Goal: Task Accomplishment & Management: Manage account settings

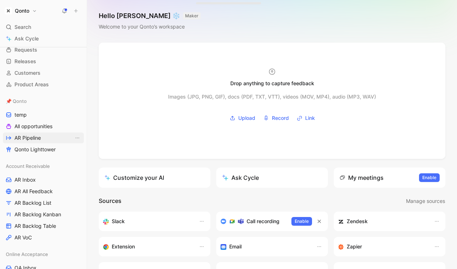
scroll to position [46, 0]
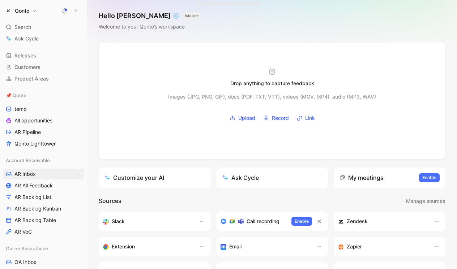
click at [33, 177] on span "AR Inbox" at bounding box center [24, 174] width 21 height 7
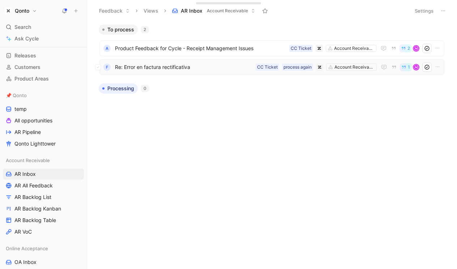
click at [170, 68] on span "Re: Error en factura rectificativa" at bounding box center [184, 67] width 138 height 9
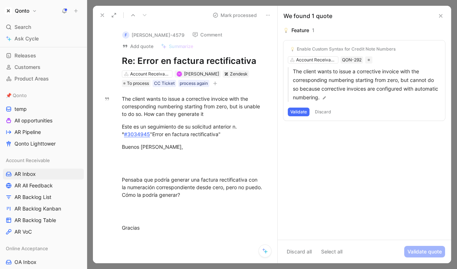
click at [441, 15] on use at bounding box center [440, 15] width 3 height 3
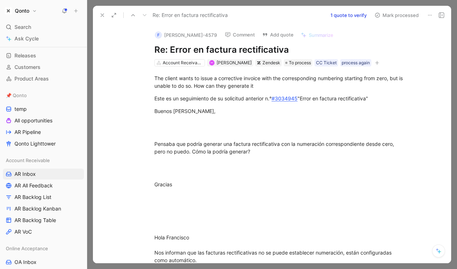
click at [103, 15] on icon at bounding box center [102, 15] width 6 height 6
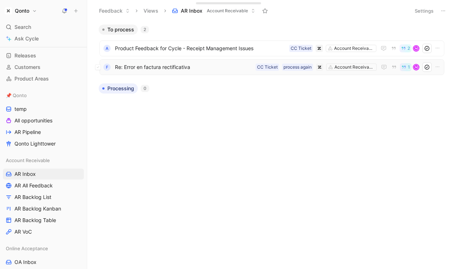
click at [150, 65] on span "Re: Error en factura rectificativa" at bounding box center [184, 67] width 138 height 9
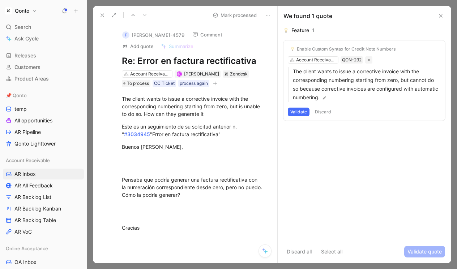
click at [441, 14] on icon at bounding box center [441, 16] width 6 height 6
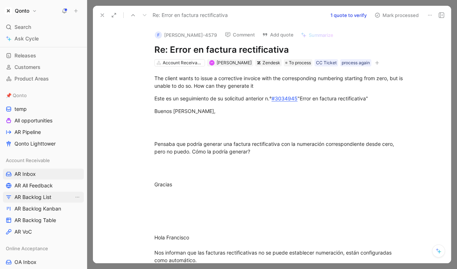
click at [35, 198] on span "AR Backlog List" at bounding box center [32, 197] width 37 height 7
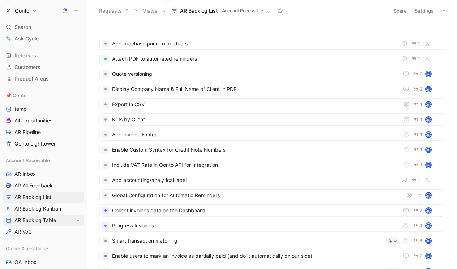
click at [40, 221] on span "AR Backlog Table" at bounding box center [35, 220] width 42 height 7
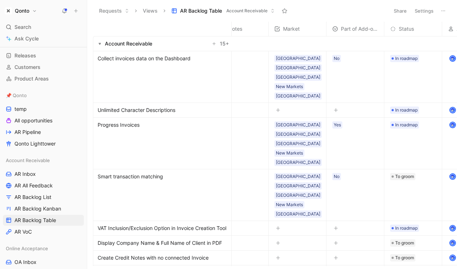
scroll to position [0, 21]
click at [182, 60] on span "Collect invoices data on the Dashboard" at bounding box center [144, 58] width 93 height 9
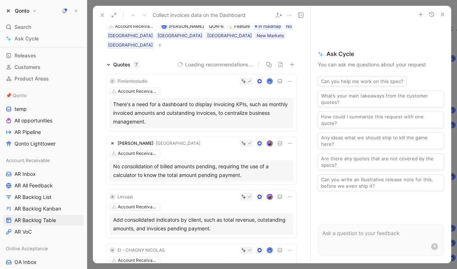
scroll to position [38, 0]
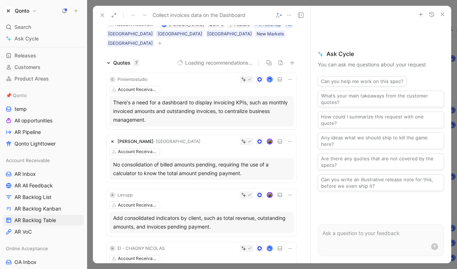
click at [110, 59] on div "Quotes 7" at bounding box center [123, 63] width 38 height 9
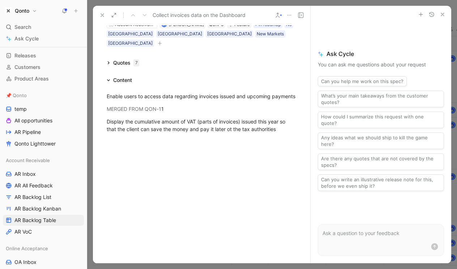
click at [109, 61] on icon at bounding box center [109, 63] width 4 height 4
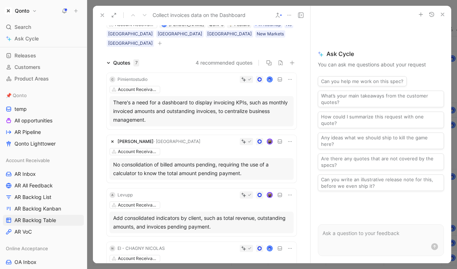
click at [370, 246] on div at bounding box center [380, 249] width 125 height 14
click at [370, 234] on p at bounding box center [380, 233] width 117 height 9
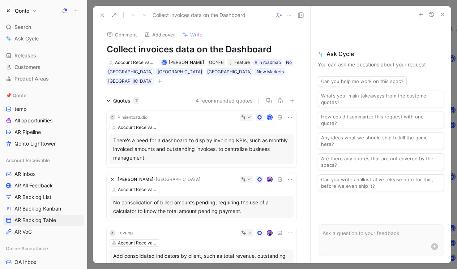
click at [114, 97] on div "Quotes 7" at bounding box center [126, 101] width 26 height 9
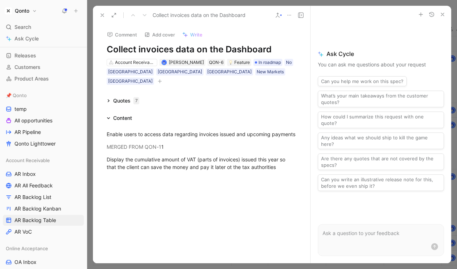
click at [111, 97] on div "Quotes 7" at bounding box center [123, 101] width 38 height 9
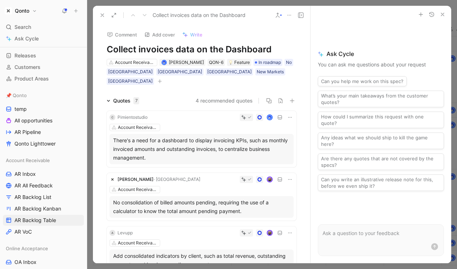
click at [441, 12] on icon "button" at bounding box center [443, 15] width 6 height 6
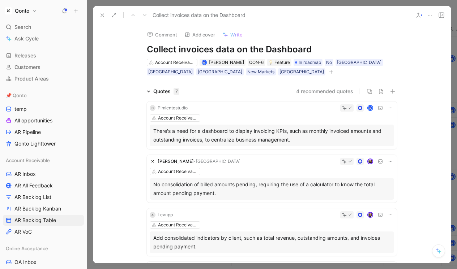
click at [103, 16] on use at bounding box center [102, 15] width 3 height 3
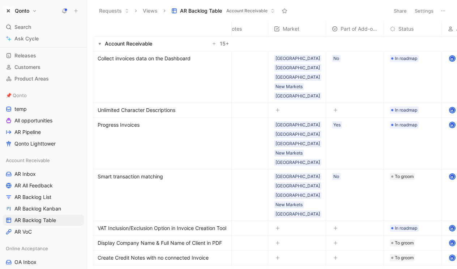
click at [20, 14] on h1 "Qonto" at bounding box center [22, 11] width 14 height 7
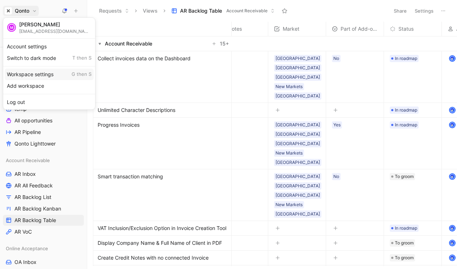
click at [46, 75] on div "Workspace settings G then S" at bounding box center [49, 75] width 89 height 12
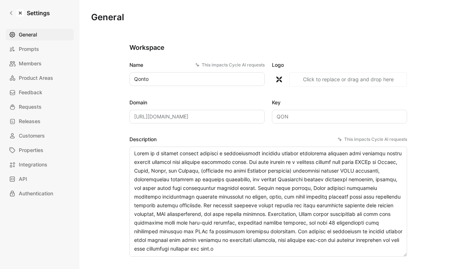
click at [47, 101] on div "General Prompts Members Product Areas Feedback Requests Releases Customers Prop…" at bounding box center [42, 114] width 73 height 171
click at [46, 71] on div "General Prompts Members Product Areas Feedback Requests Releases Customers Prop…" at bounding box center [42, 114] width 73 height 171
click at [44, 75] on span "Product Areas" at bounding box center [36, 78] width 34 height 9
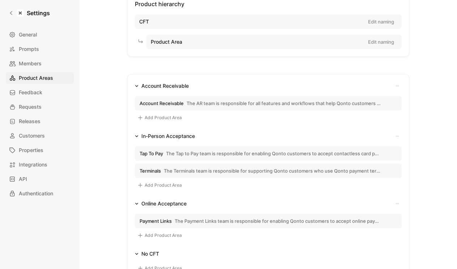
scroll to position [53, 0]
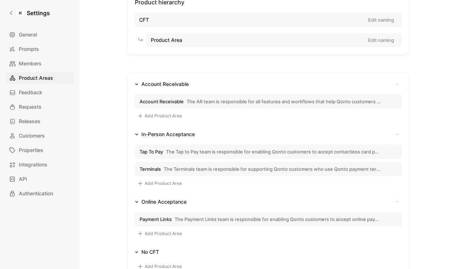
click at [234, 95] on button "Account Receivable The AR team is responsible for all features and workflows th…" at bounding box center [268, 101] width 267 height 14
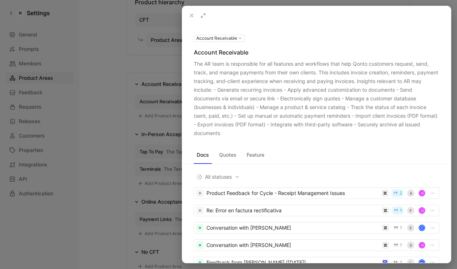
click at [190, 14] on use at bounding box center [191, 15] width 3 height 3
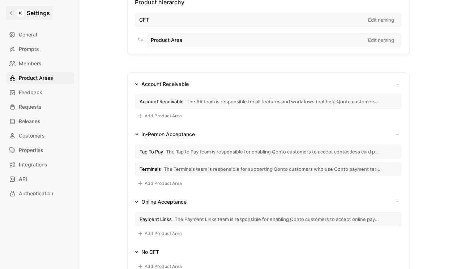
click at [9, 12] on icon at bounding box center [11, 12] width 5 height 5
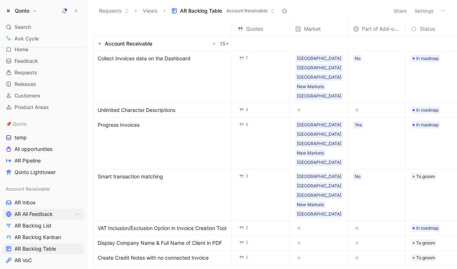
scroll to position [19, 0]
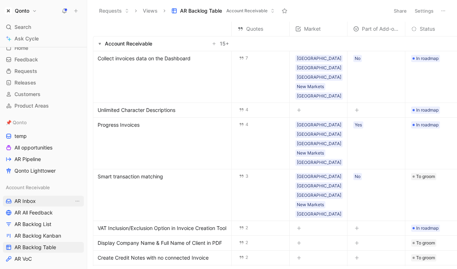
click at [34, 206] on link "AR Inbox" at bounding box center [43, 201] width 81 height 11
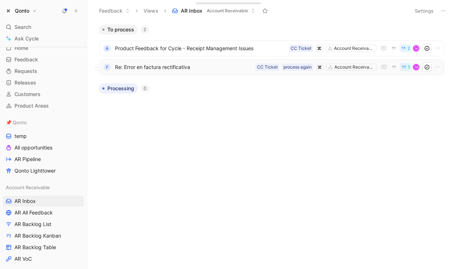
click at [209, 72] on div "f Re: Error en factura rectificativa Account Receivable process again CC Ticket…" at bounding box center [271, 67] width 345 height 16
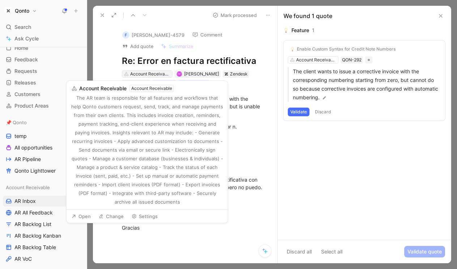
click at [158, 76] on div "Account Receivable" at bounding box center [150, 73] width 40 height 7
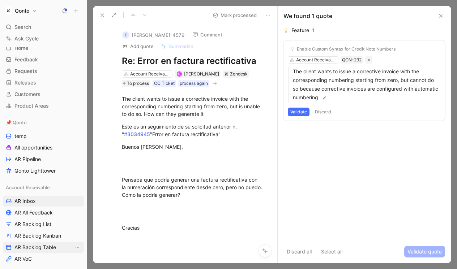
click at [38, 249] on span "AR Backlog Table" at bounding box center [35, 247] width 42 height 7
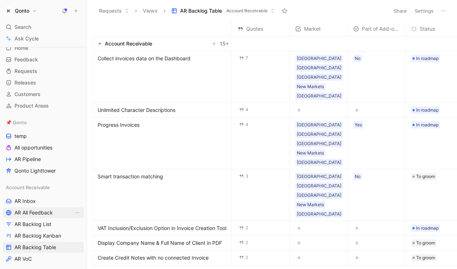
scroll to position [38, 0]
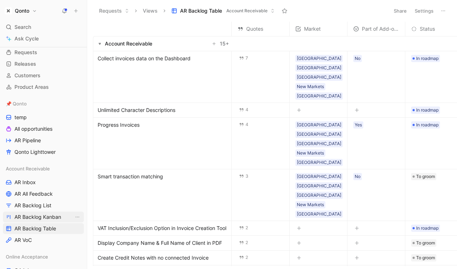
click at [37, 219] on span "AR Backlog Kanban" at bounding box center [37, 217] width 47 height 7
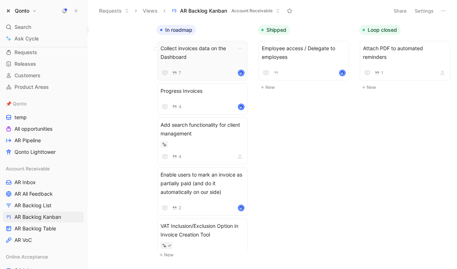
scroll to position [0, 258]
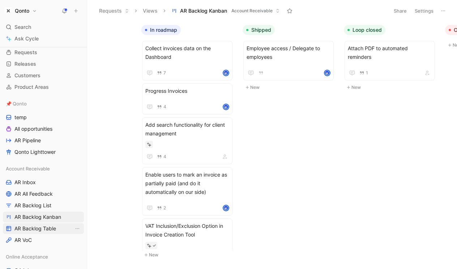
click at [29, 227] on span "AR Backlog Table" at bounding box center [35, 228] width 42 height 7
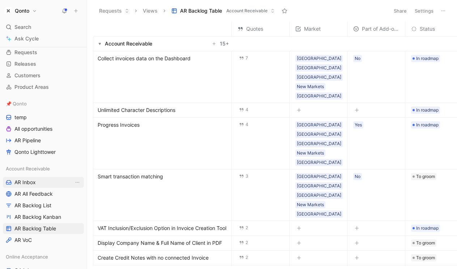
click at [39, 179] on link "AR Inbox" at bounding box center [43, 182] width 81 height 11
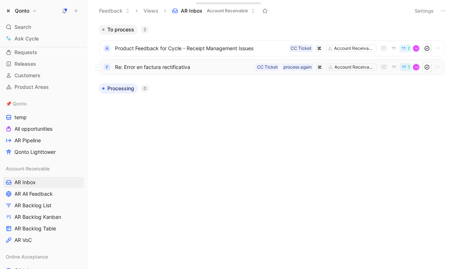
click at [179, 69] on span "Re: Error en factura rectificativa" at bounding box center [184, 67] width 138 height 9
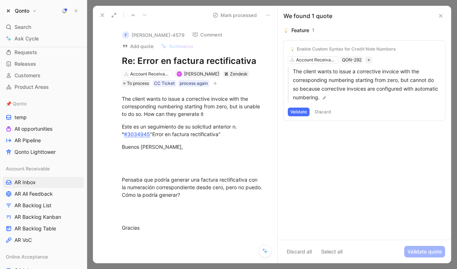
click at [99, 12] on button at bounding box center [102, 15] width 10 height 10
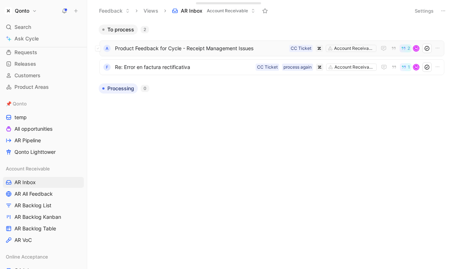
click at [225, 50] on span "Product Feedback for Cycle - Receipt Management Issues" at bounding box center [200, 48] width 171 height 9
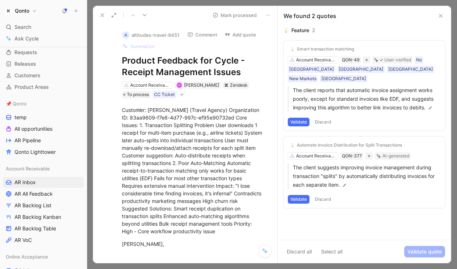
click at [440, 18] on icon at bounding box center [441, 16] width 6 height 6
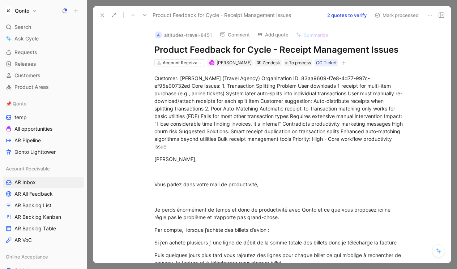
click at [101, 20] on div "Product Feedback for Cycle - Receipt Management Issues" at bounding box center [209, 15] width 225 height 12
click at [101, 16] on use at bounding box center [102, 15] width 3 height 3
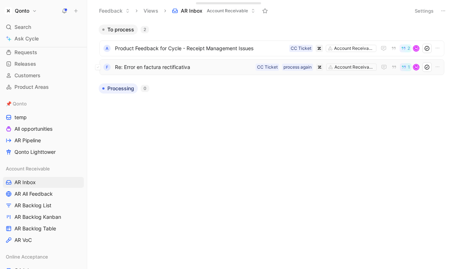
click at [184, 70] on span "Re: Error en factura rectificativa" at bounding box center [184, 67] width 138 height 9
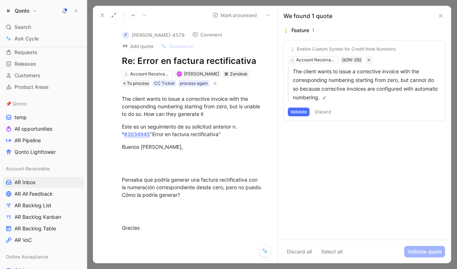
click at [98, 12] on button at bounding box center [102, 15] width 10 height 10
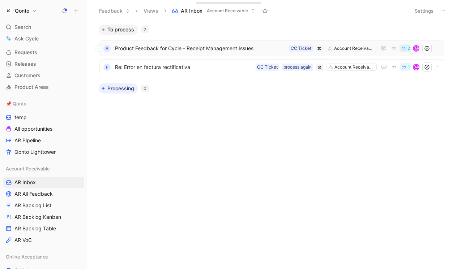
click at [185, 42] on div "a Product Feedback for Cycle - Receipt Management Issues Account Receivable CC …" at bounding box center [271, 48] width 345 height 16
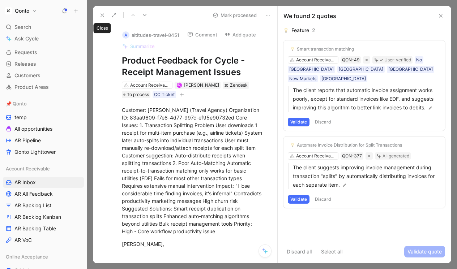
click at [103, 15] on icon at bounding box center [102, 15] width 6 height 6
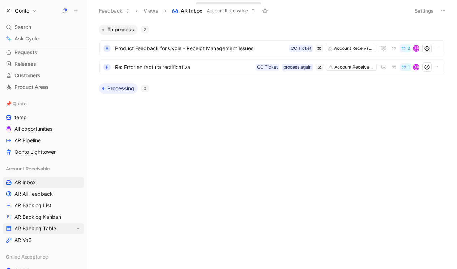
click at [43, 228] on span "AR Backlog Table" at bounding box center [35, 228] width 42 height 7
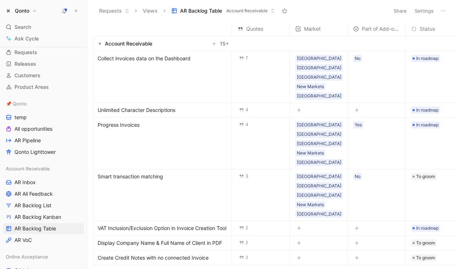
drag, startPoint x: 261, startPoint y: 125, endPoint x: 202, endPoint y: 46, distance: 99.0
click at [202, 46] on tbody "Account Receivable 15 + Collect invoices data on the Dashboard 7 [GEOGRAPHIC_DA…" at bounding box center [313, 258] width 440 height 445
click at [257, 69] on td "7" at bounding box center [261, 77] width 58 height 52
drag, startPoint x: 256, startPoint y: 68, endPoint x: 244, endPoint y: 54, distance: 18.2
click at [244, 54] on td "7" at bounding box center [261, 77] width 58 height 52
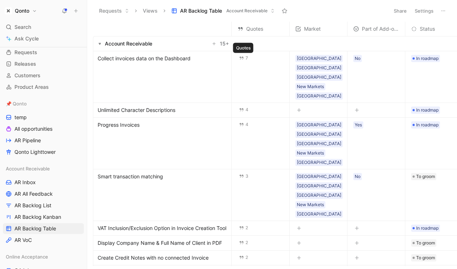
click at [257, 72] on td "7" at bounding box center [261, 77] width 58 height 52
click at [133, 60] on span "Collect invoices data on the Dashboard" at bounding box center [144, 58] width 93 height 9
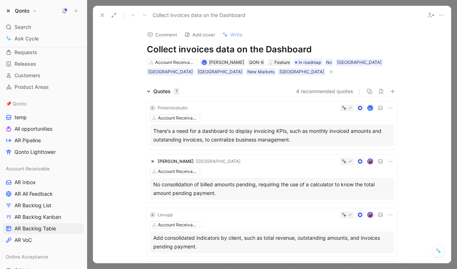
click at [179, 103] on div "C Pimientostudio Account Receivable There's a need for a dashboard to display i…" at bounding box center [272, 126] width 250 height 48
click at [177, 110] on div at bounding box center [228, 134] width 457 height 269
click at [178, 106] on div "Pimientostudio" at bounding box center [173, 107] width 30 height 7
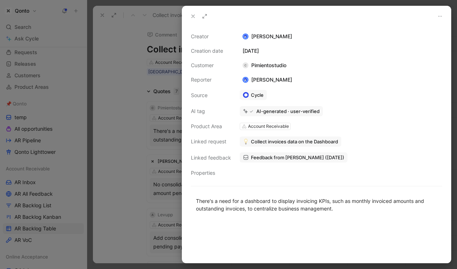
click at [149, 124] on div at bounding box center [228, 134] width 457 height 269
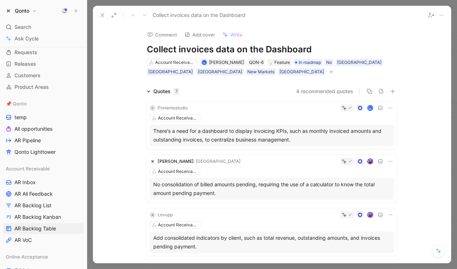
click at [211, 108] on div at bounding box center [293, 107] width 204 height 7
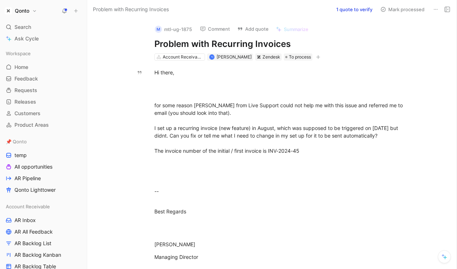
click at [350, 7] on button "1 quote to verify" at bounding box center [354, 9] width 43 height 10
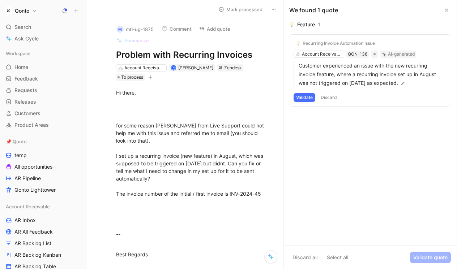
click at [294, 97] on button "Validate" at bounding box center [305, 97] width 22 height 9
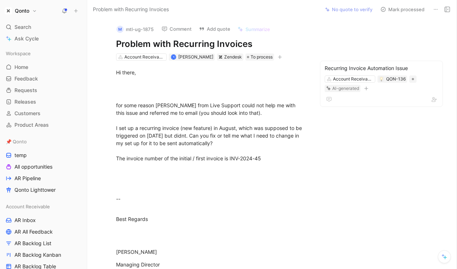
click at [412, 10] on button "Mark processed" at bounding box center [402, 9] width 51 height 10
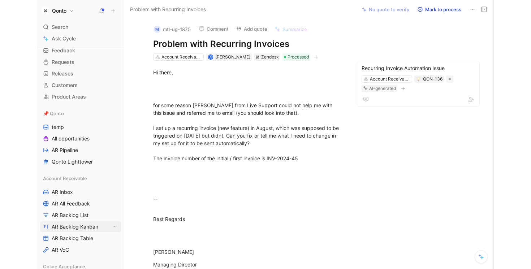
scroll to position [29, 0]
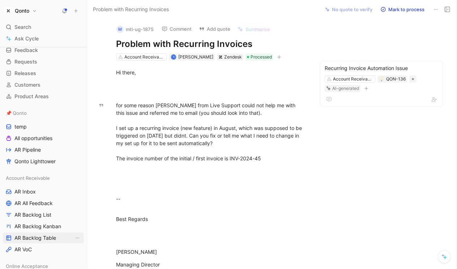
click at [35, 238] on span "AR Backlog Table" at bounding box center [35, 238] width 42 height 7
click at [435, 10] on icon at bounding box center [436, 10] width 6 height 6
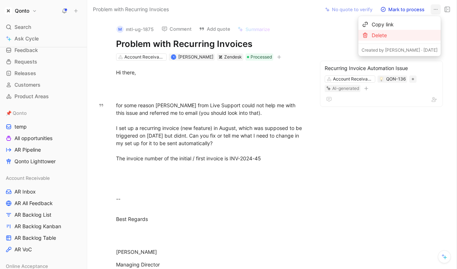
click at [408, 34] on div "Delete" at bounding box center [405, 35] width 66 height 9
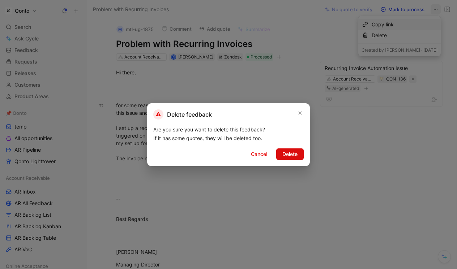
click at [298, 151] on button "Delete" at bounding box center [289, 155] width 27 height 12
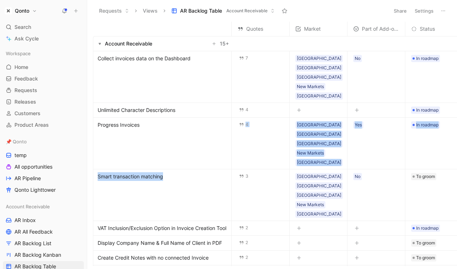
drag, startPoint x: 153, startPoint y: 147, endPoint x: 155, endPoint y: 128, distance: 19.6
click at [155, 128] on tbody "Account Receivable 15 + Collect invoices data on the Dashboard 7 [GEOGRAPHIC_DA…" at bounding box center [313, 258] width 440 height 445
click at [165, 127] on td "Progress Invoices" at bounding box center [162, 144] width 139 height 52
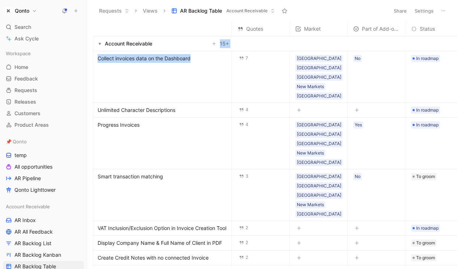
drag, startPoint x: 184, startPoint y: 74, endPoint x: 184, endPoint y: 45, distance: 29.3
click at [184, 45] on tbody "Account Receivable 15 + Collect invoices data on the Dashboard 7 [GEOGRAPHIC_DA…" at bounding box center [313, 258] width 440 height 445
click at [40, 186] on link "Qonto Lighttower" at bounding box center [43, 190] width 81 height 11
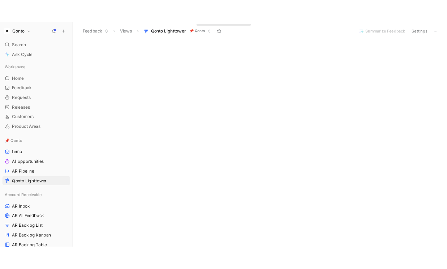
scroll to position [102, 0]
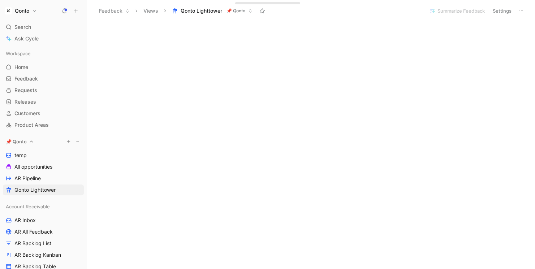
click at [20, 144] on span "📌 Qonto" at bounding box center [16, 141] width 21 height 7
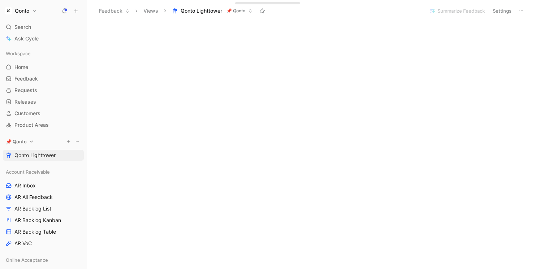
click at [23, 144] on span "📌 Qonto" at bounding box center [16, 141] width 21 height 7
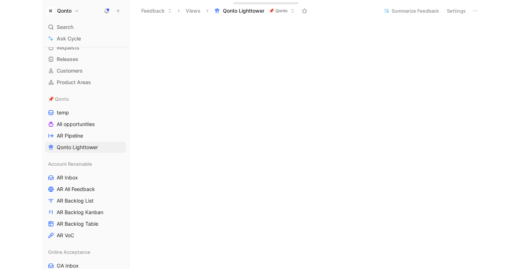
scroll to position [0, 0]
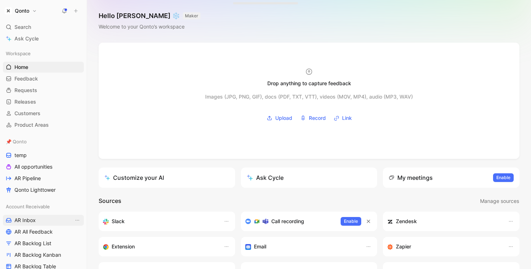
click at [38, 219] on link "AR Inbox" at bounding box center [43, 220] width 81 height 11
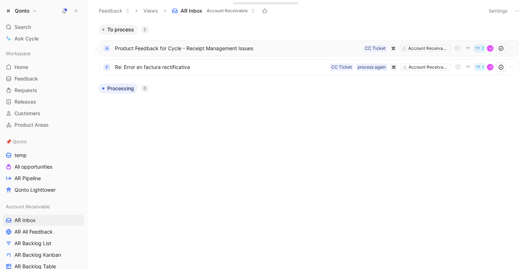
click at [223, 52] on span "Product Feedback for Cycle - Receipt Management Issues" at bounding box center [238, 48] width 246 height 9
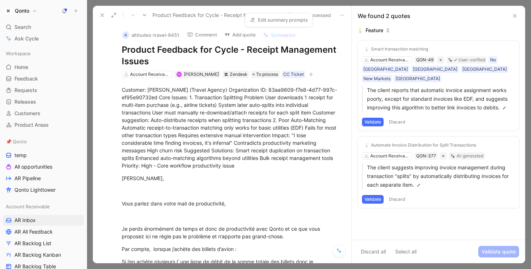
click at [281, 18] on link "Edit summary prompts" at bounding box center [279, 20] width 64 height 10
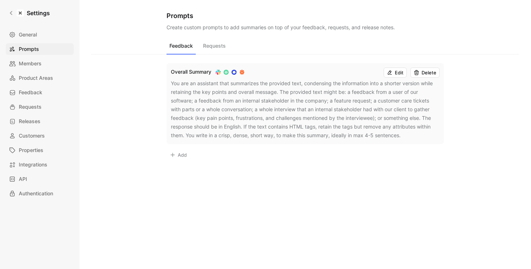
click at [392, 74] on use at bounding box center [390, 73] width 4 height 4
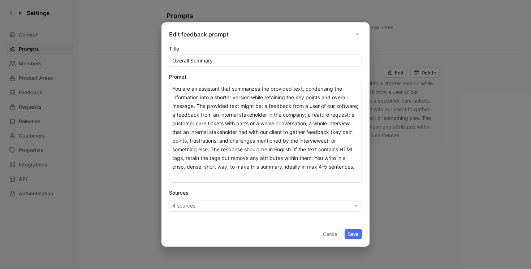
click at [274, 210] on button "4 sources" at bounding box center [265, 206] width 193 height 12
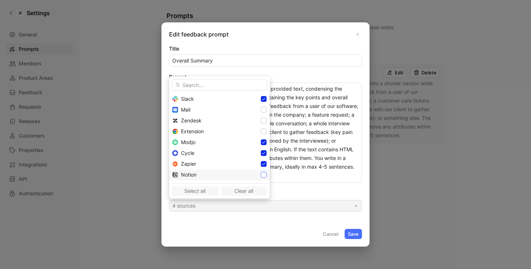
click at [262, 176] on icon at bounding box center [264, 175] width 4 height 4
click at [262, 121] on icon at bounding box center [264, 121] width 4 height 4
click at [262, 110] on icon at bounding box center [264, 110] width 4 height 4
click at [262, 132] on icon at bounding box center [263, 132] width 3 height 3
click at [193, 191] on div "Select all Clear all" at bounding box center [219, 189] width 95 height 13
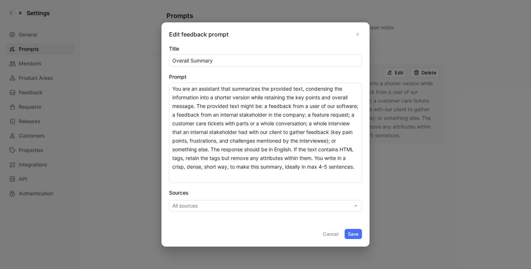
click at [352, 233] on button "Save" at bounding box center [353, 234] width 17 height 10
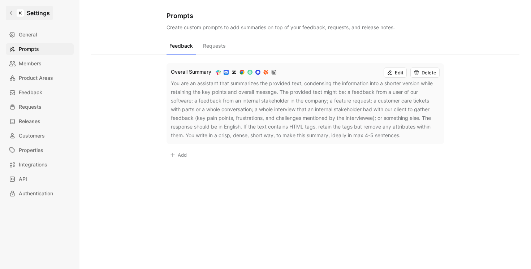
click at [12, 13] on icon at bounding box center [11, 12] width 5 height 5
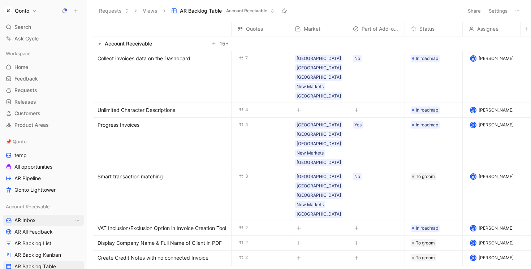
click at [22, 217] on span "AR Inbox" at bounding box center [24, 220] width 21 height 7
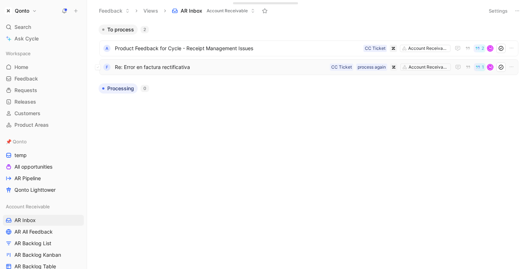
click at [225, 63] on span "Re: Error en factura rectificativa" at bounding box center [221, 67] width 212 height 9
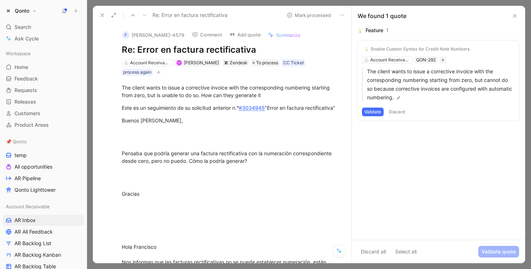
click at [301, 34] on span "Summarize" at bounding box center [288, 35] width 25 height 7
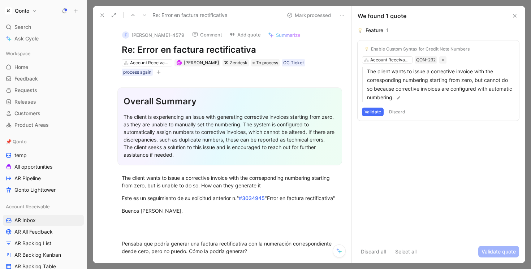
click at [514, 14] on icon at bounding box center [515, 16] width 6 height 6
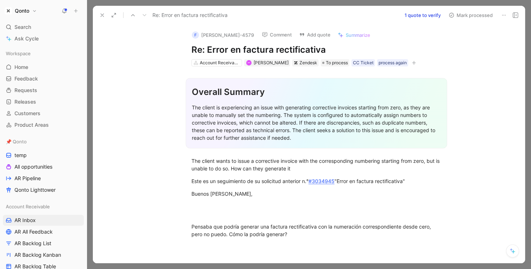
click at [101, 16] on use at bounding box center [102, 15] width 3 height 3
